Goal: Contribute content: Add original content to the website for others to see

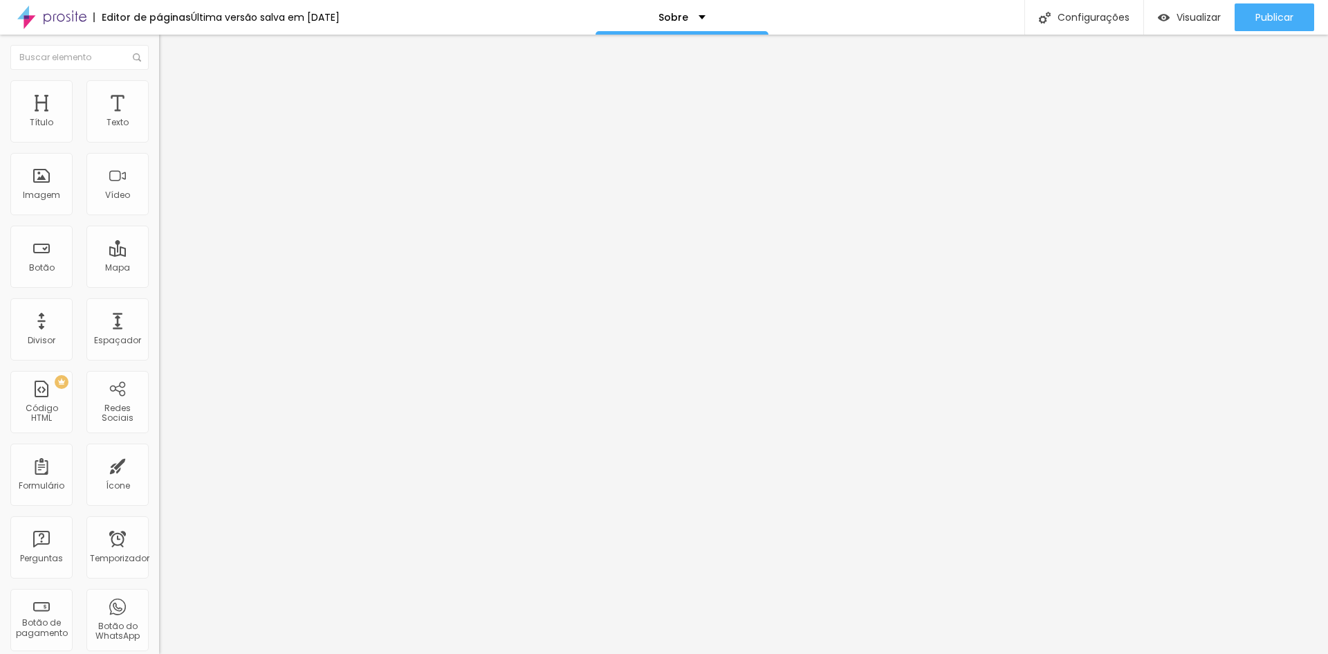
click at [159, 217] on font "Original" at bounding box center [175, 211] width 33 height 12
click at [159, 233] on span "Padrão" at bounding box center [174, 227] width 31 height 12
click at [159, 255] on span "Original" at bounding box center [175, 249] width 33 height 12
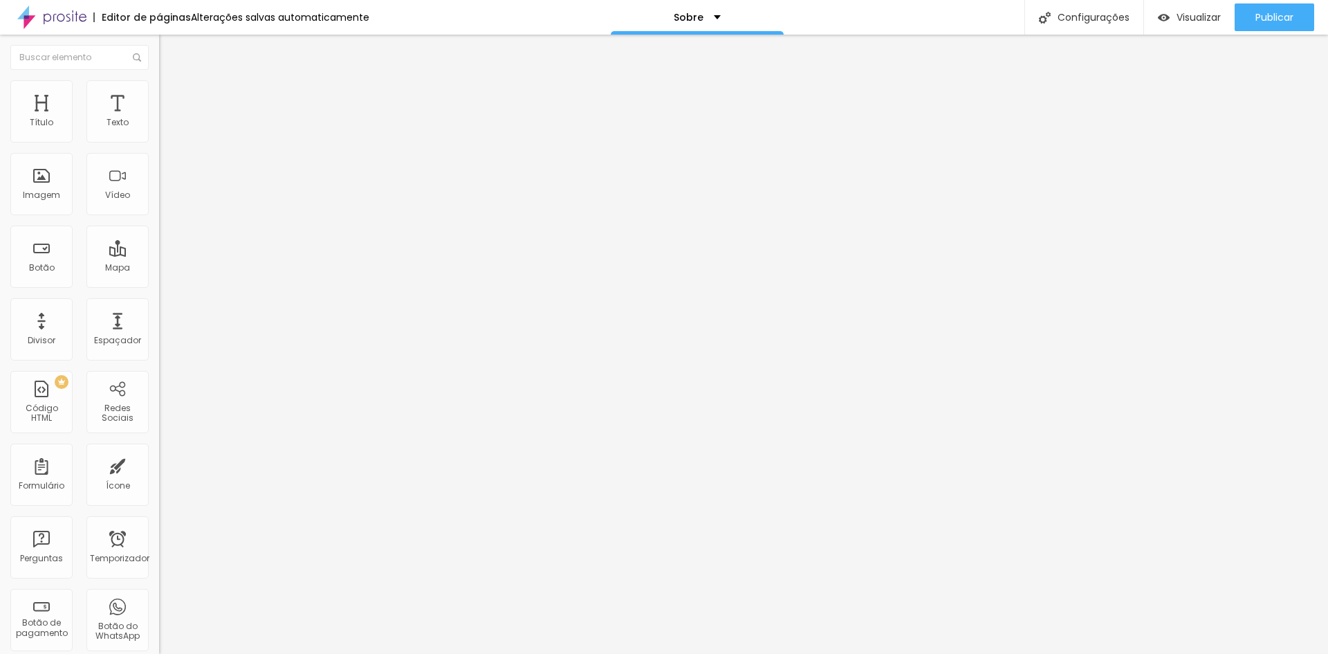
paste input "[DOMAIN_NAME][URL]"
type input "[URL][DOMAIN_NAME]"
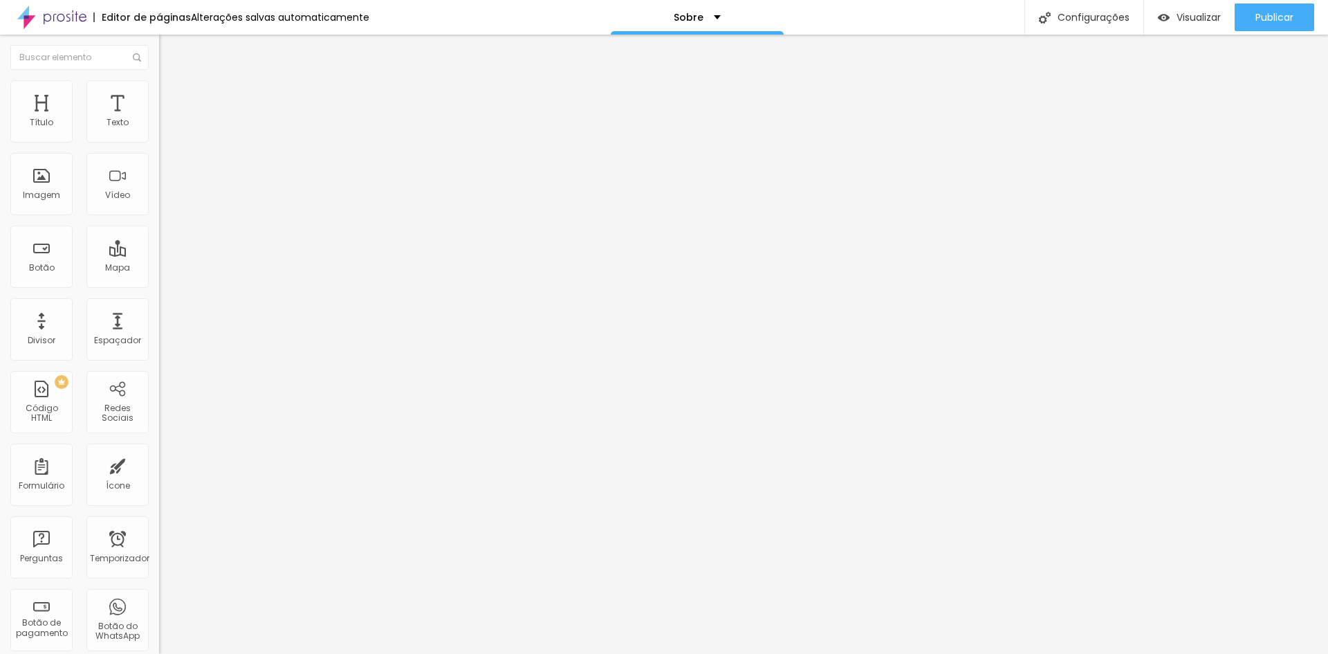
scroll to position [0, 0]
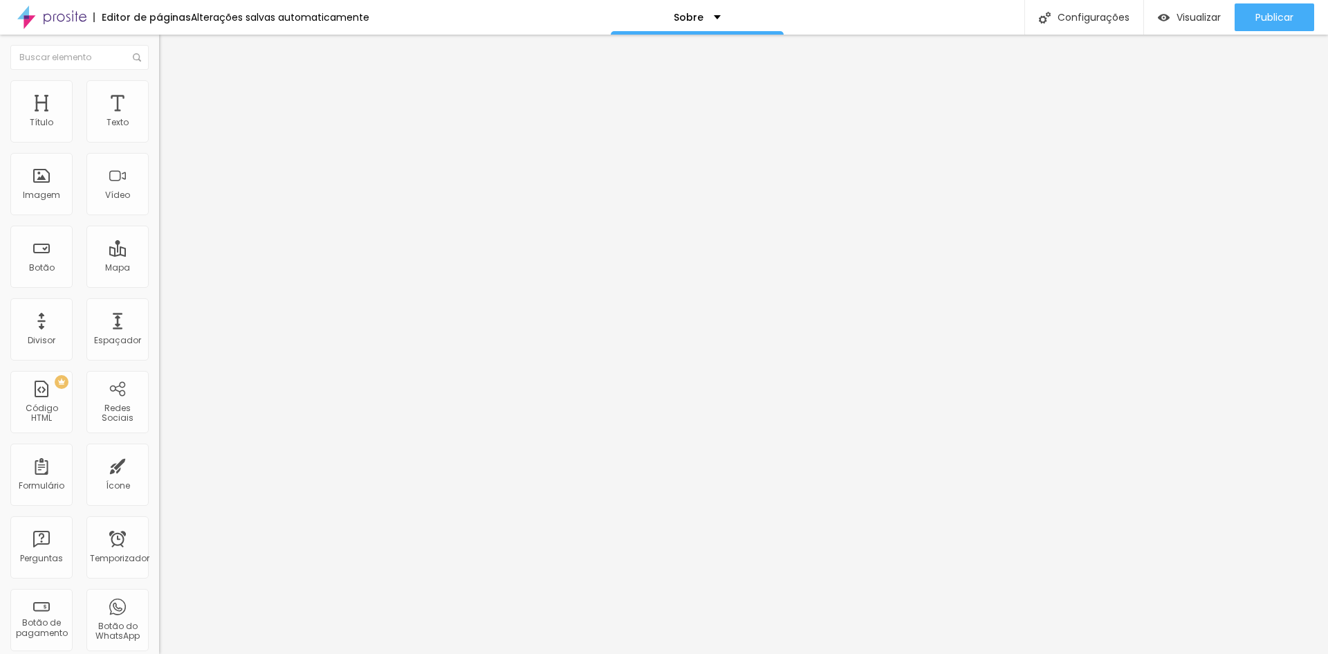
paste input "[DOMAIN_NAME][URL]"
type input "[URL][DOMAIN_NAME]"
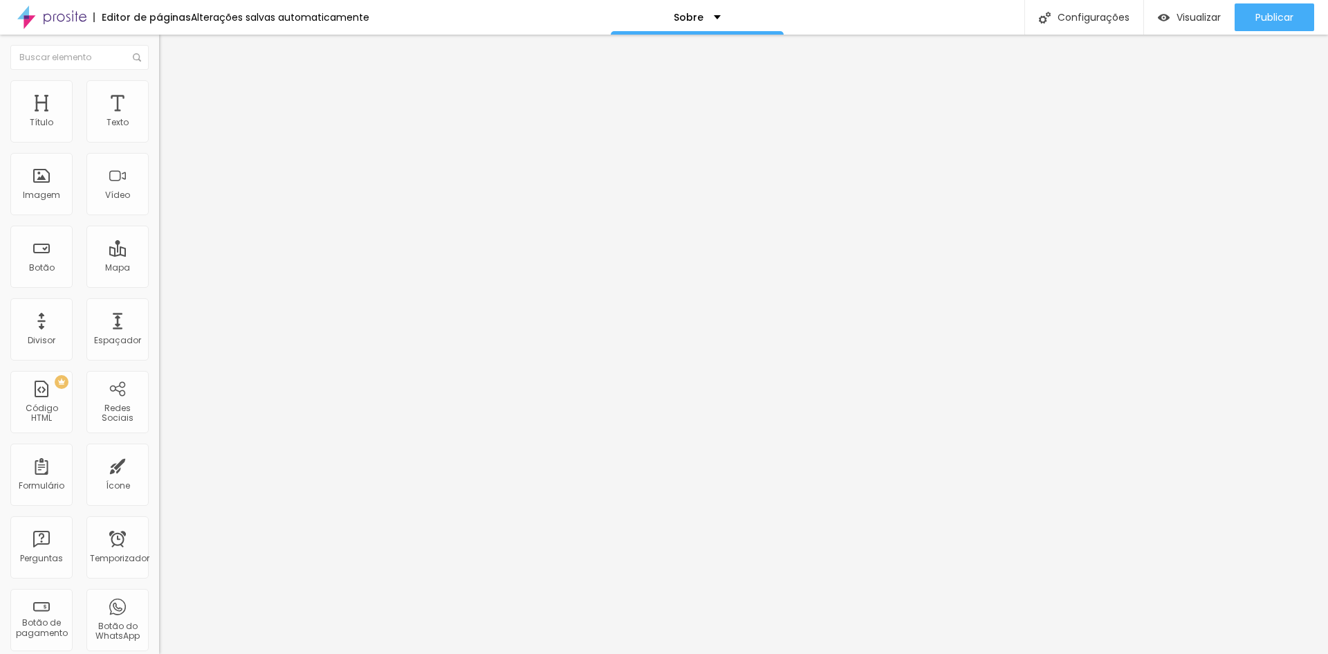
scroll to position [0, 0]
click at [159, 489] on div "Editar nulo Conteúdo Estilo Avançado Facebook Rede social Facebook Endereço URL…" at bounding box center [238, 344] width 159 height 619
click at [1258, 23] on font "Publicar" at bounding box center [1275, 17] width 38 height 14
click at [1203, 3] on div "Visualizar" at bounding box center [1177, 17] width 63 height 28
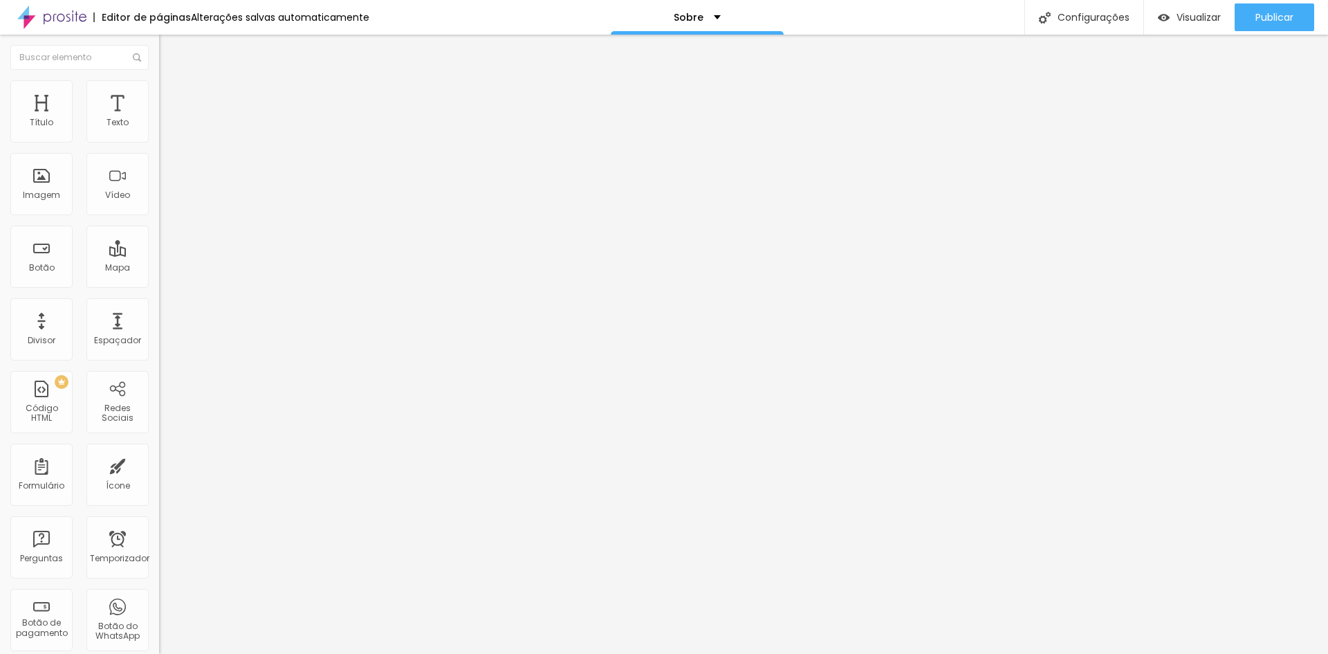
click at [167, 119] on font "Trocar imagem" at bounding box center [200, 113] width 67 height 12
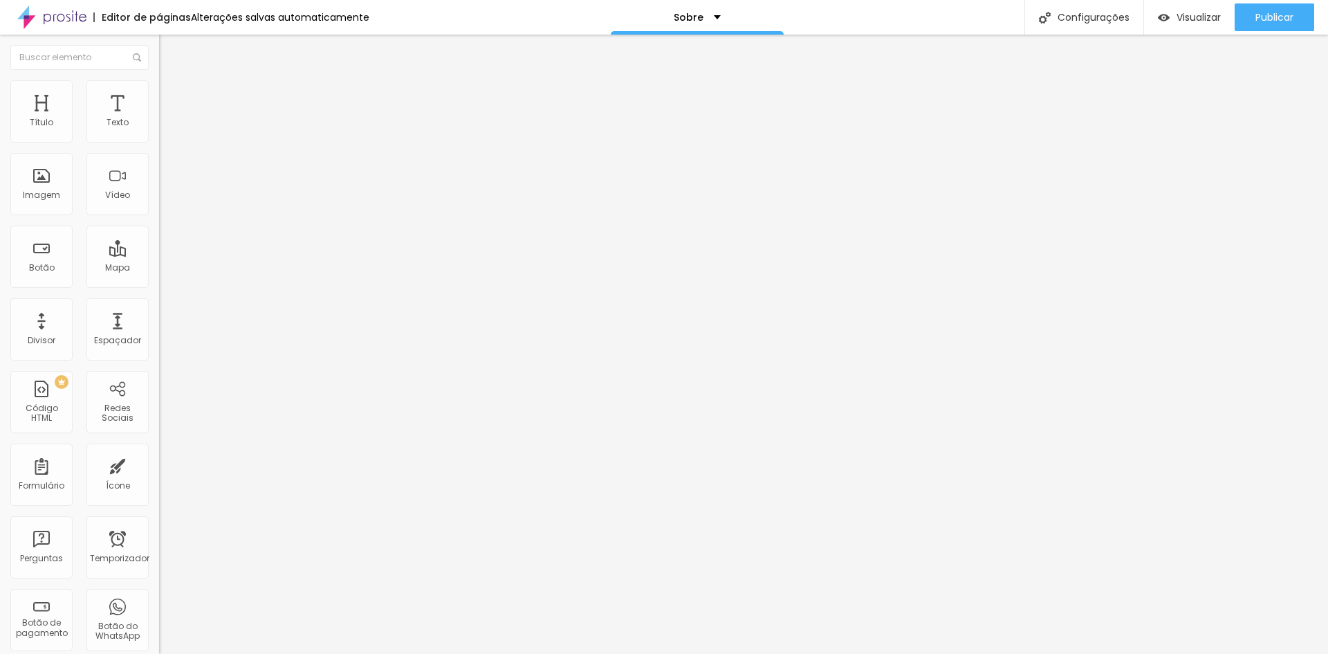
click at [159, 217] on font "Original" at bounding box center [175, 211] width 33 height 12
click at [159, 225] on span "Cinema" at bounding box center [176, 219] width 35 height 12
click at [159, 238] on font "Padrão" at bounding box center [174, 232] width 31 height 12
click at [159, 246] on font "Quadrado" at bounding box center [181, 241] width 45 height 12
click at [1296, 15] on button "Publicar" at bounding box center [1275, 17] width 80 height 28
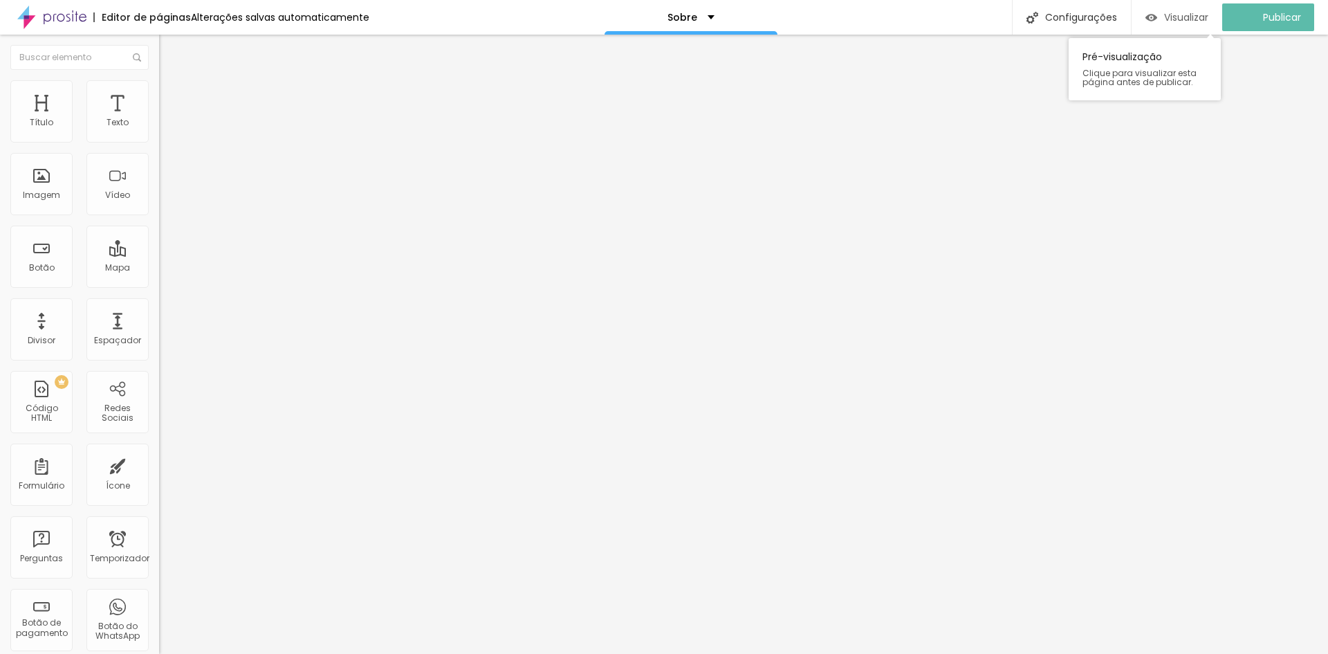
click at [1209, 15] on font "Visualizar" at bounding box center [1186, 17] width 44 height 14
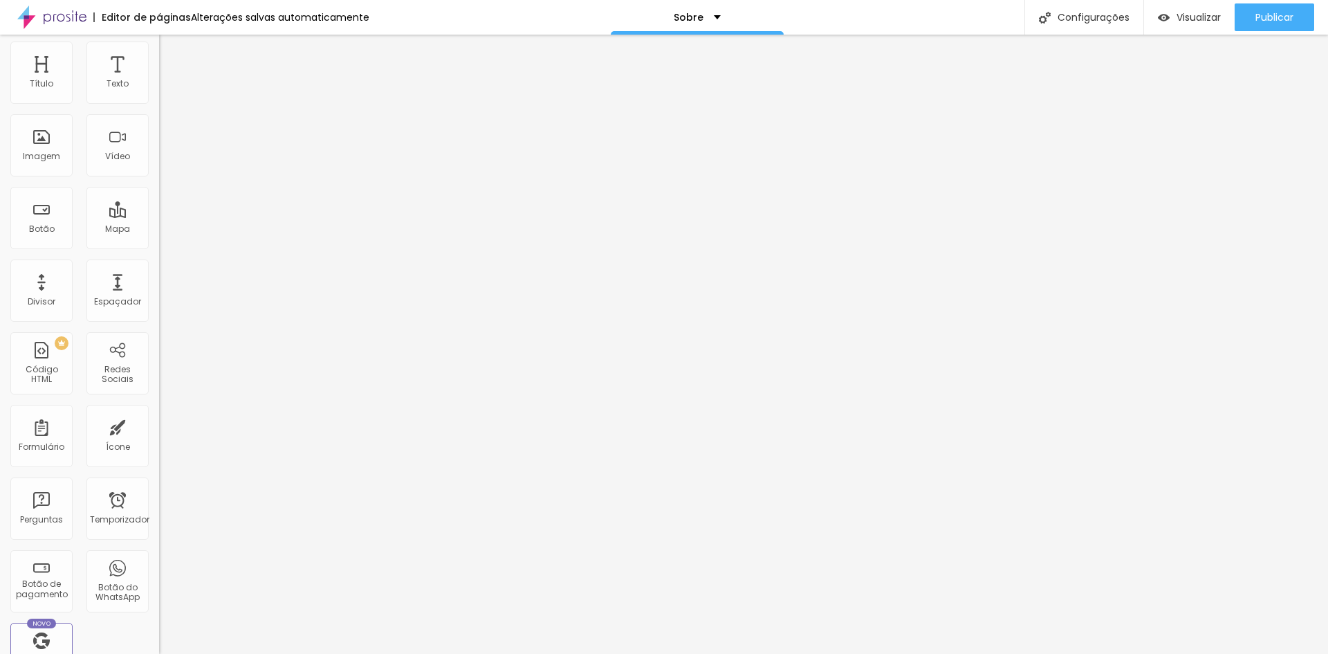
scroll to position [0, 0]
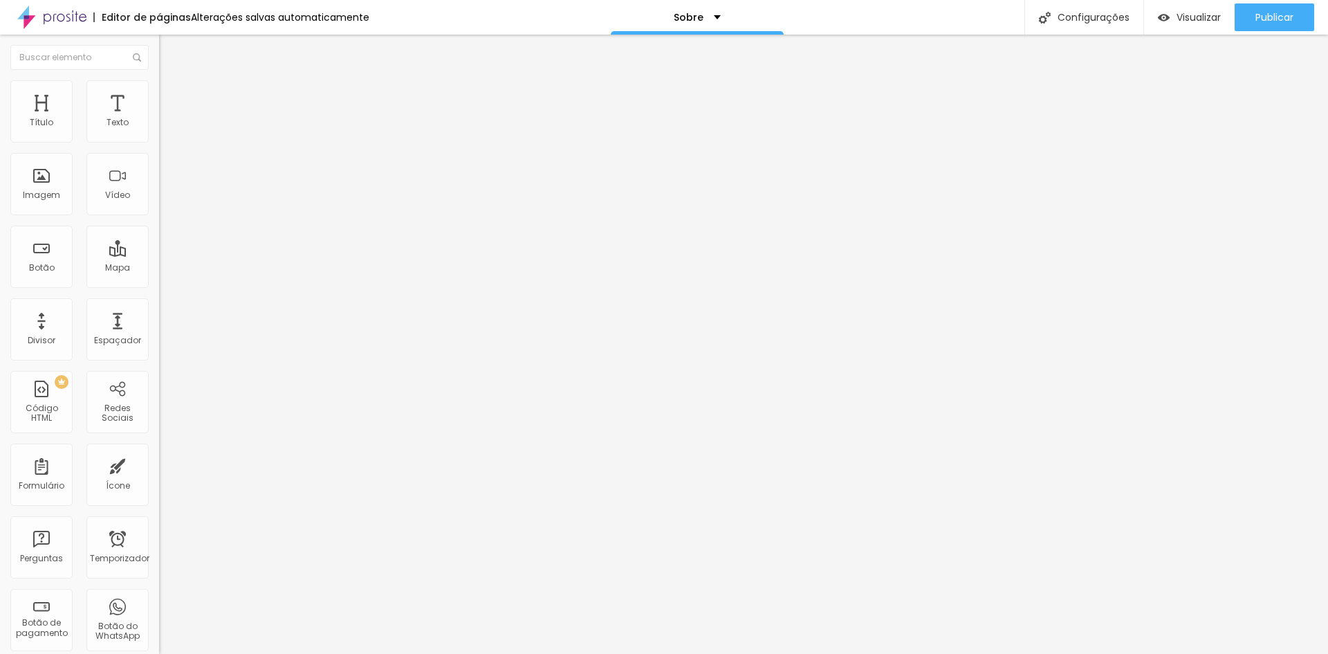
click at [51, 15] on img at bounding box center [51, 17] width 69 height 35
type input "20"
type input "21"
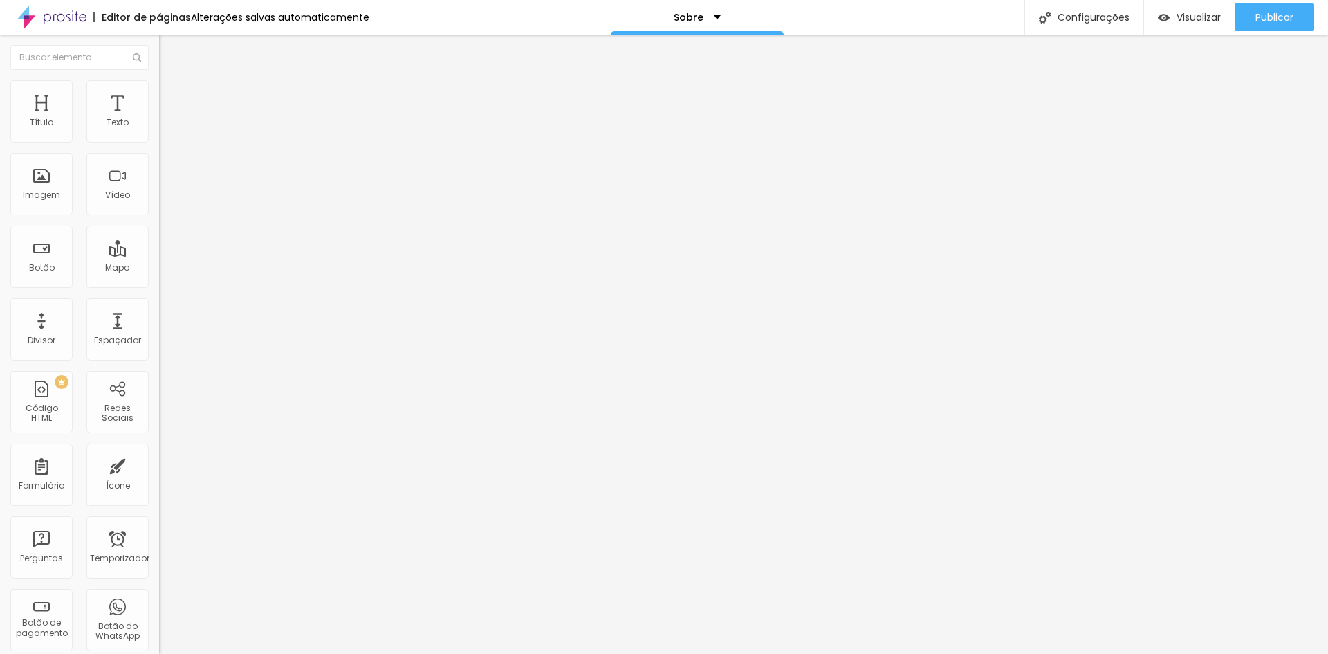
type input "22"
type input "23"
type input "24"
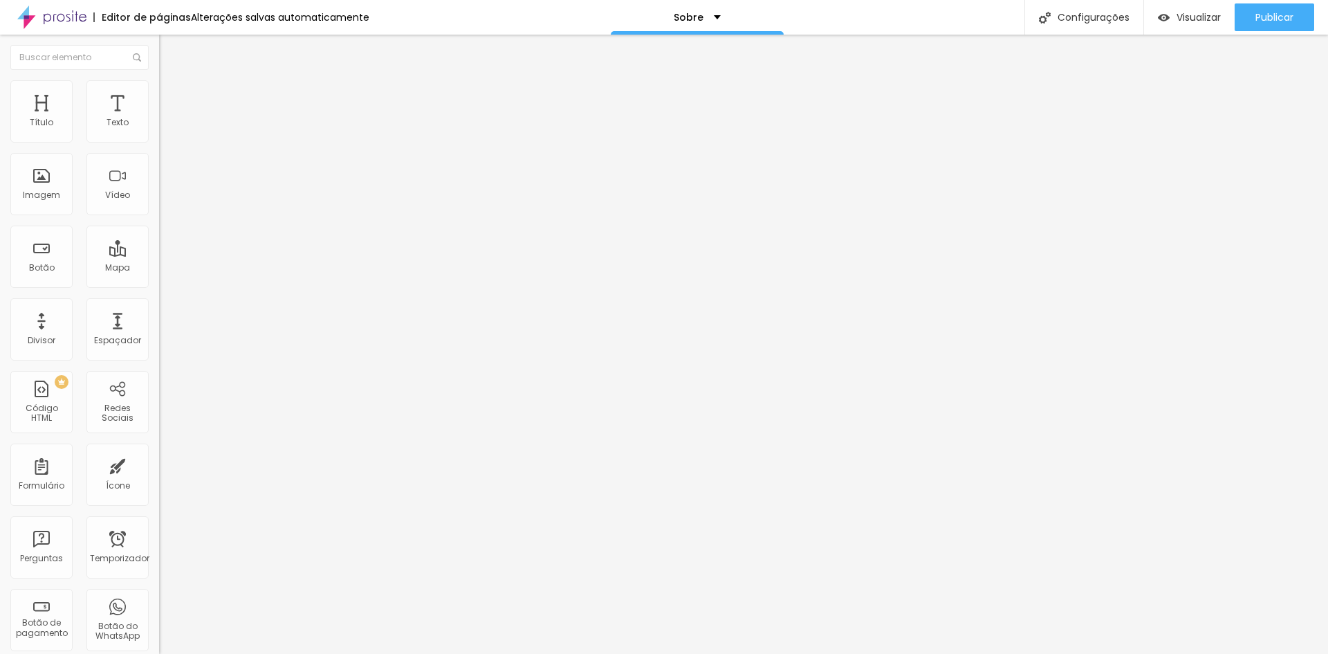
type input "24"
drag, startPoint x: 70, startPoint y: 136, endPoint x: 127, endPoint y: 184, distance: 74.7
type input "24"
click at [159, 255] on input "range" at bounding box center [203, 260] width 89 height 11
click at [1279, 8] on div "Publicar" at bounding box center [1275, 17] width 38 height 28
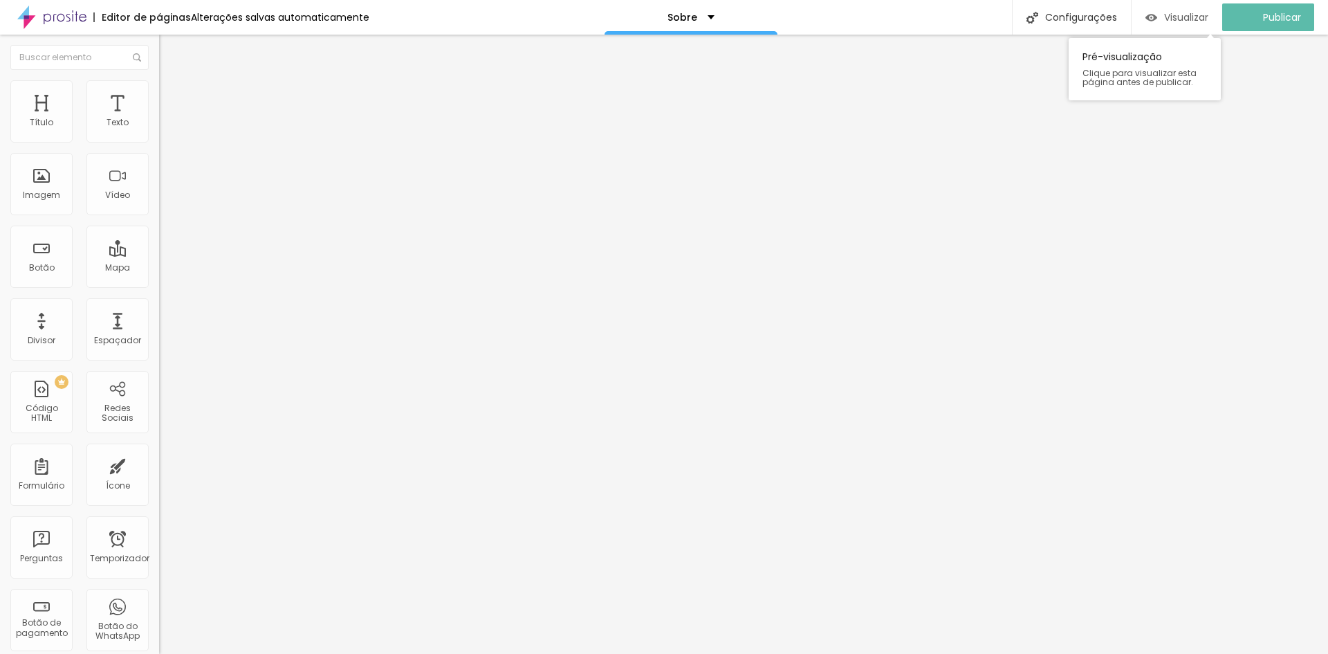
click at [1196, 21] on font "Visualizar" at bounding box center [1186, 17] width 44 height 14
